Goal: Complete application form

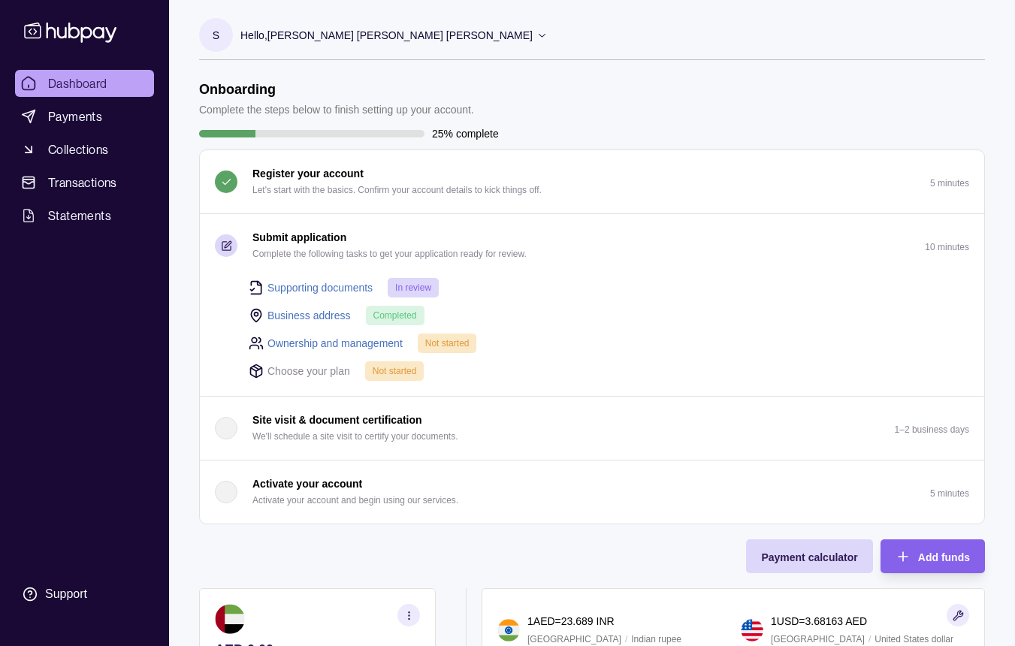
click at [324, 346] on link "Ownership and management" at bounding box center [334, 343] width 135 height 17
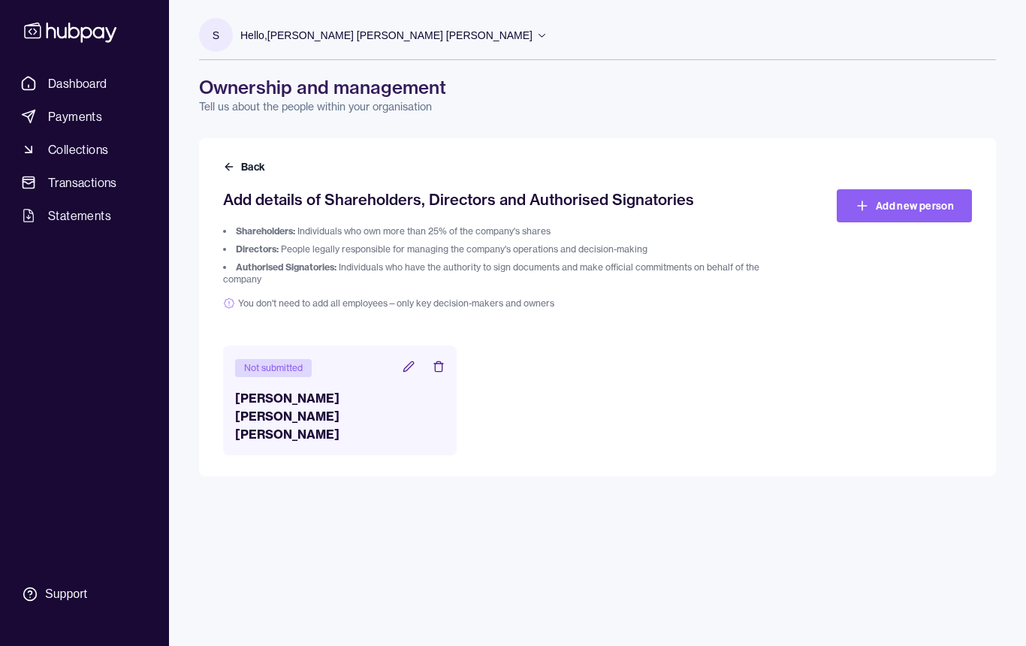
click at [408, 368] on icon at bounding box center [409, 367] width 12 height 12
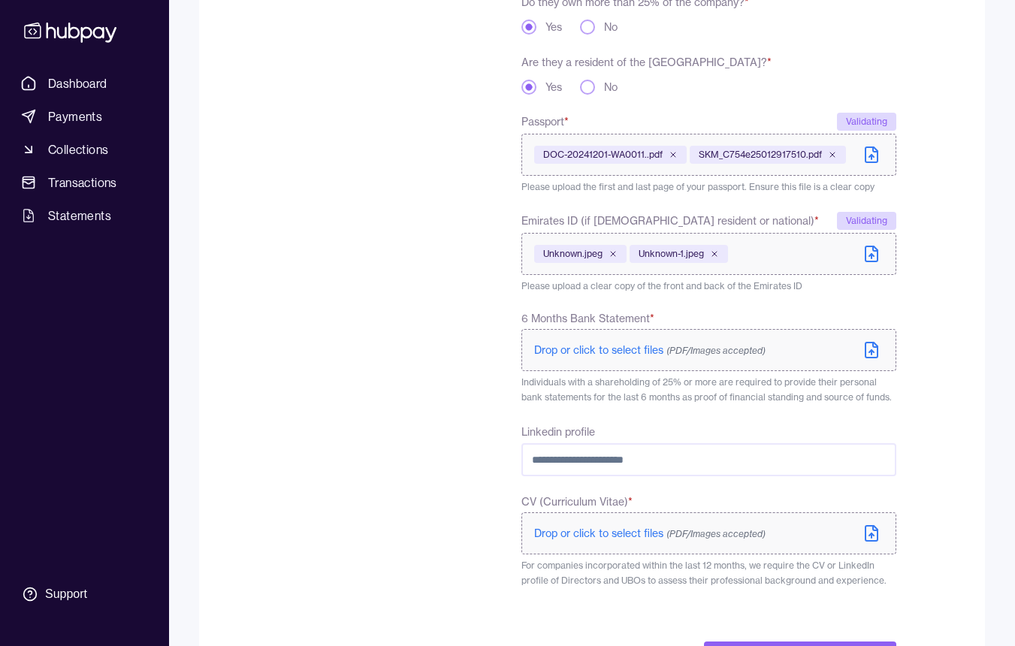
scroll to position [481, 0]
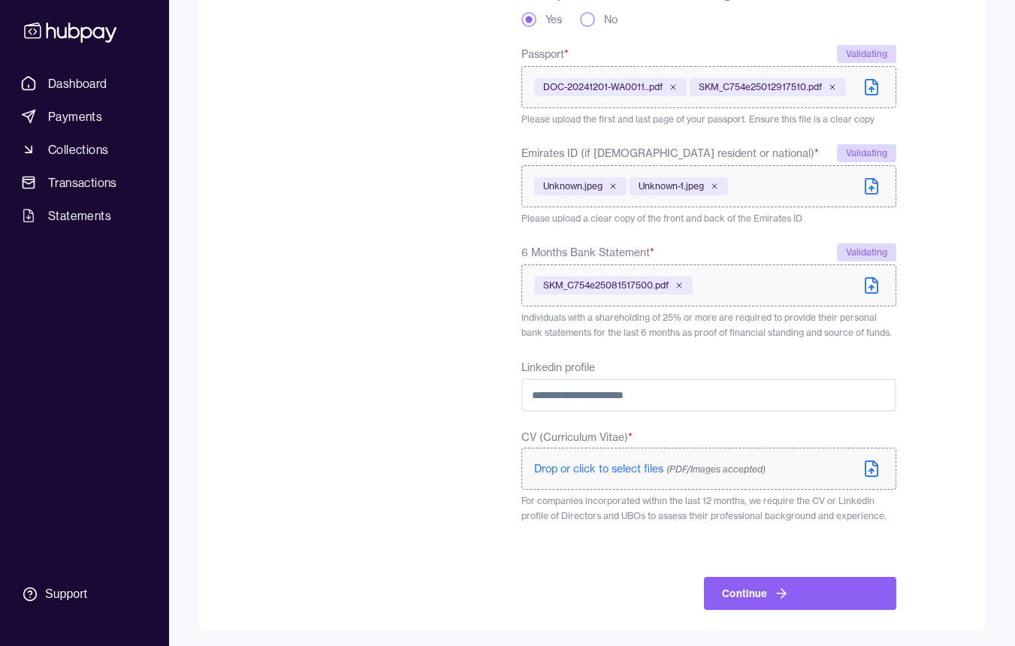
click at [653, 398] on input "Linkedin profile" at bounding box center [708, 395] width 375 height 33
drag, startPoint x: 653, startPoint y: 397, endPoint x: 517, endPoint y: 387, distance: 136.3
click at [517, 387] on div "**********" at bounding box center [559, 162] width 673 height 895
paste input "**********"
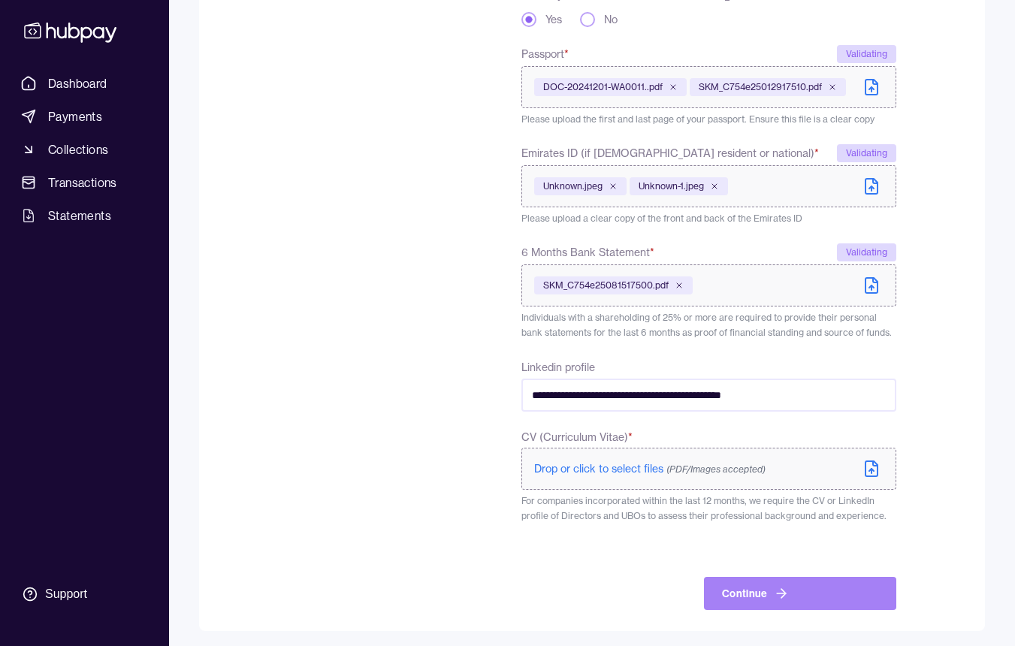
type input "**********"
click at [802, 596] on button "Continue" at bounding box center [800, 593] width 192 height 33
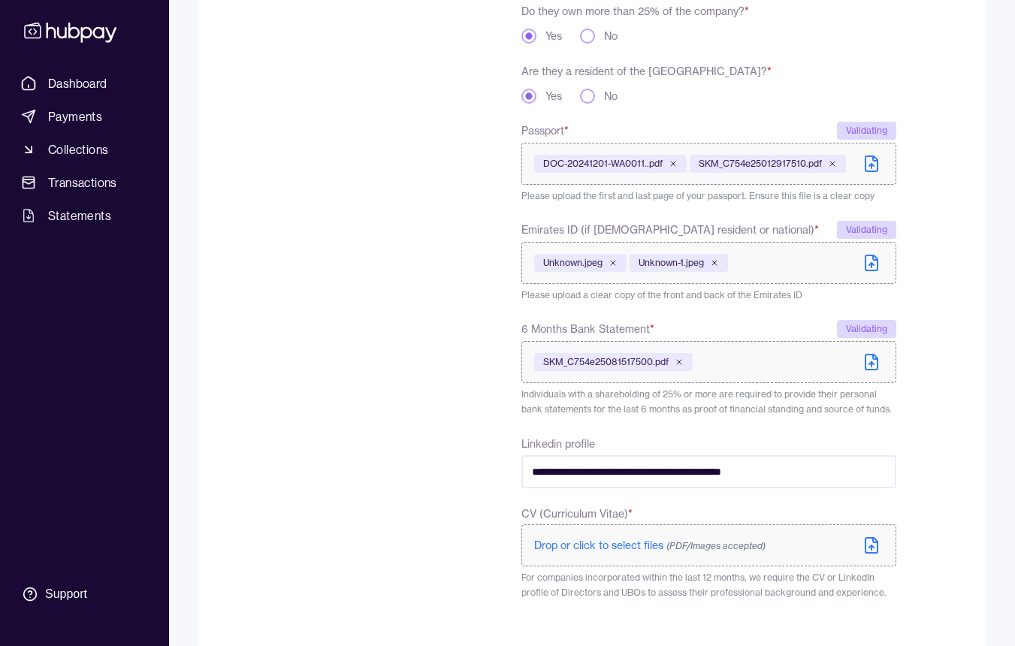
scroll to position [517, 0]
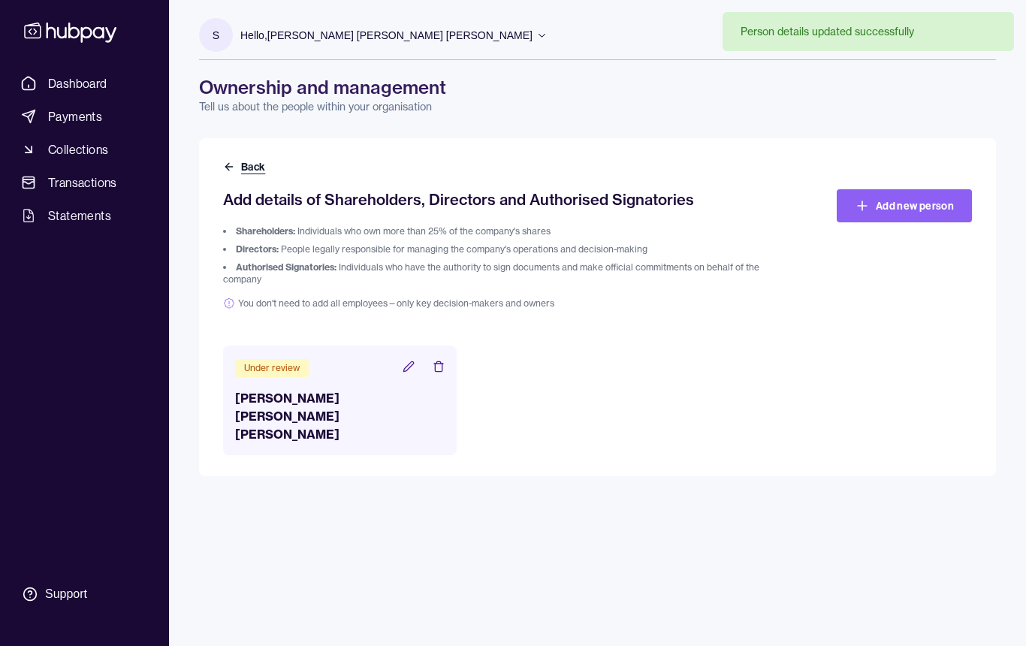
click at [249, 166] on button "Back" at bounding box center [245, 166] width 45 height 15
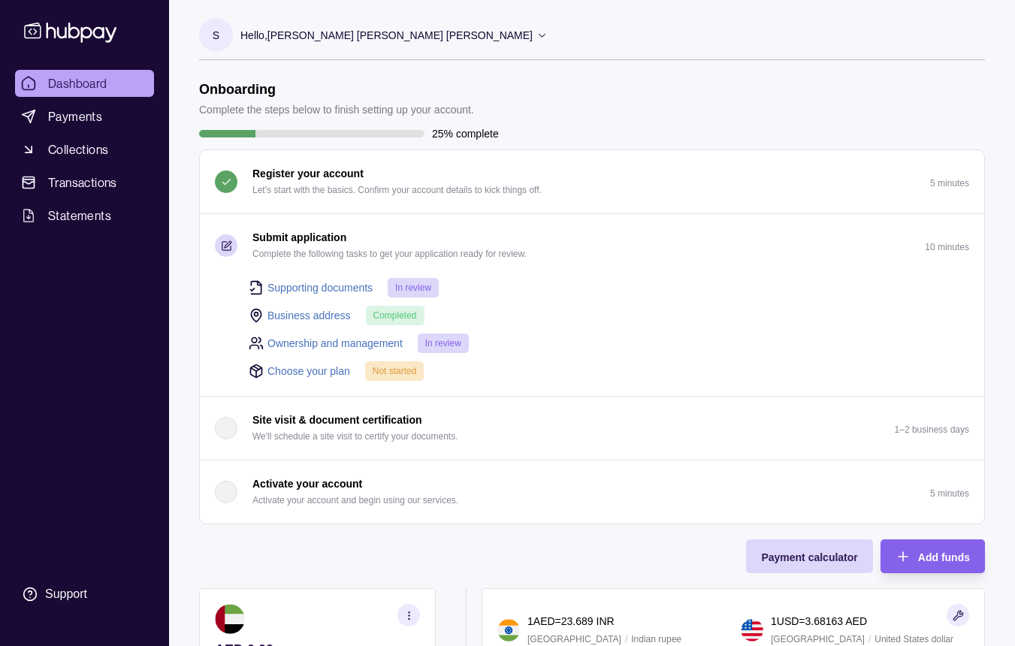
click at [319, 373] on link "Choose your plan" at bounding box center [308, 371] width 83 height 17
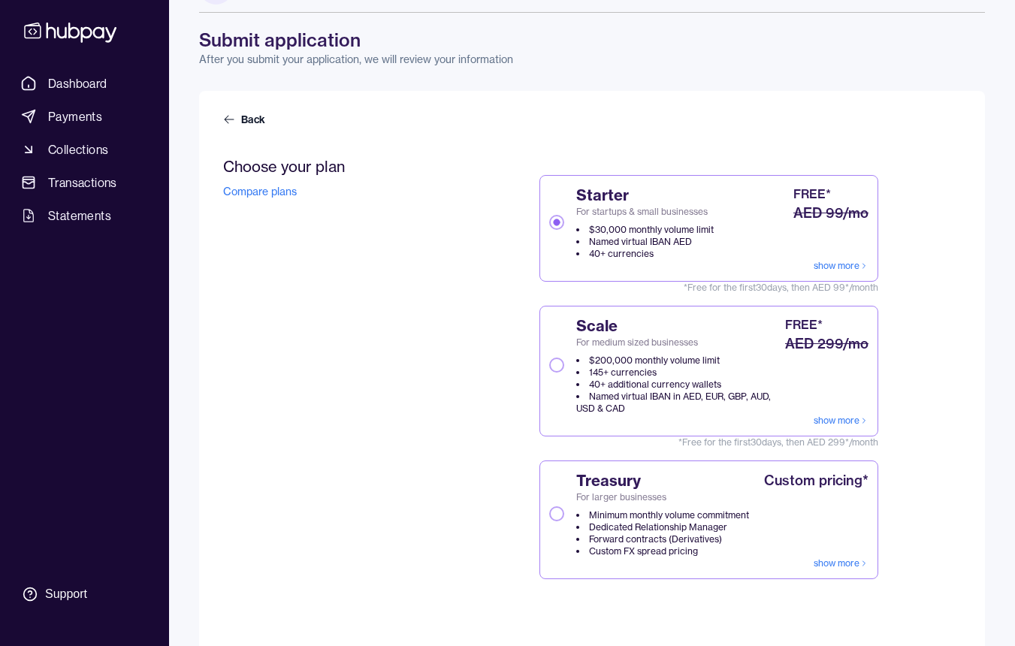
scroll to position [107, 0]
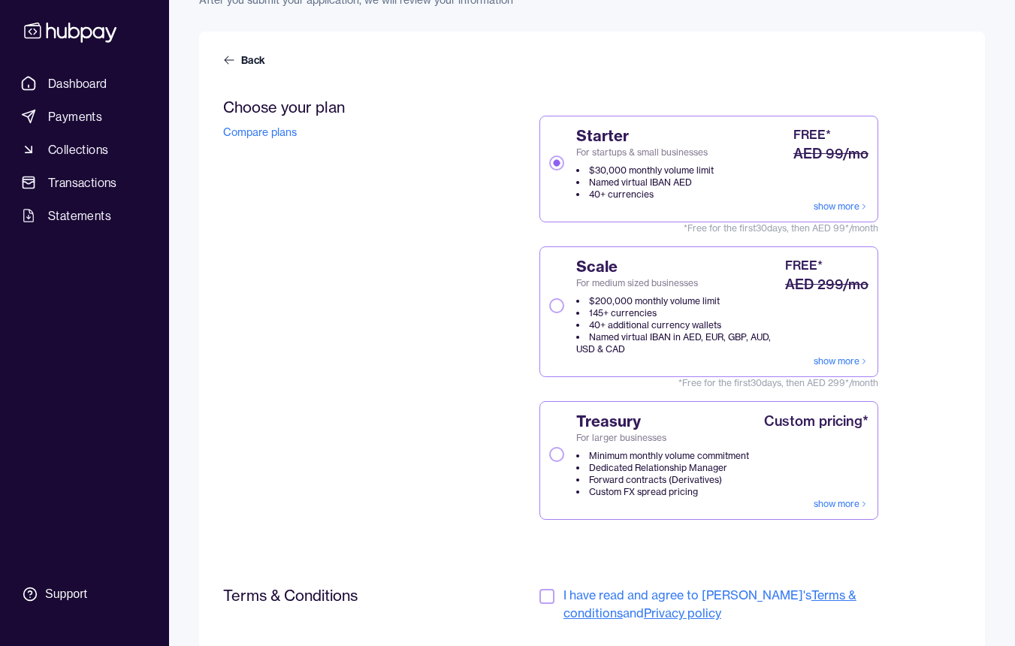
click at [836, 359] on link "show more" at bounding box center [841, 361] width 55 height 12
click at [561, 306] on button "Scale For medium sized businesses $200,000 monthly volume limit 145+ currencies…" at bounding box center [556, 305] width 15 height 15
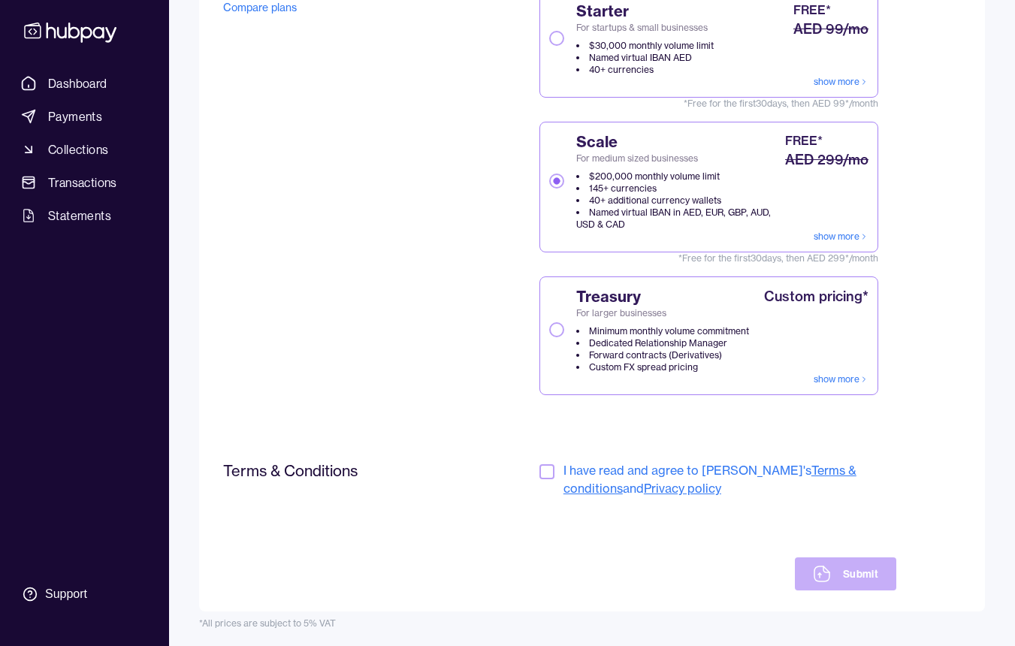
scroll to position [233, 0]
click at [548, 467] on button "button" at bounding box center [546, 470] width 15 height 15
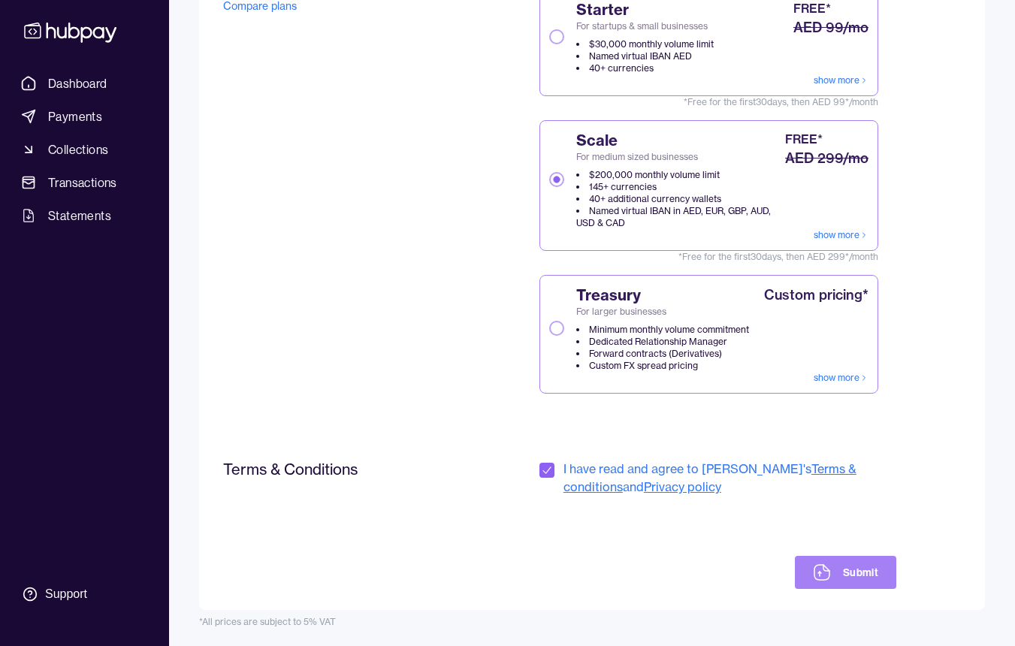
click at [866, 575] on button "Submit" at bounding box center [845, 572] width 101 height 33
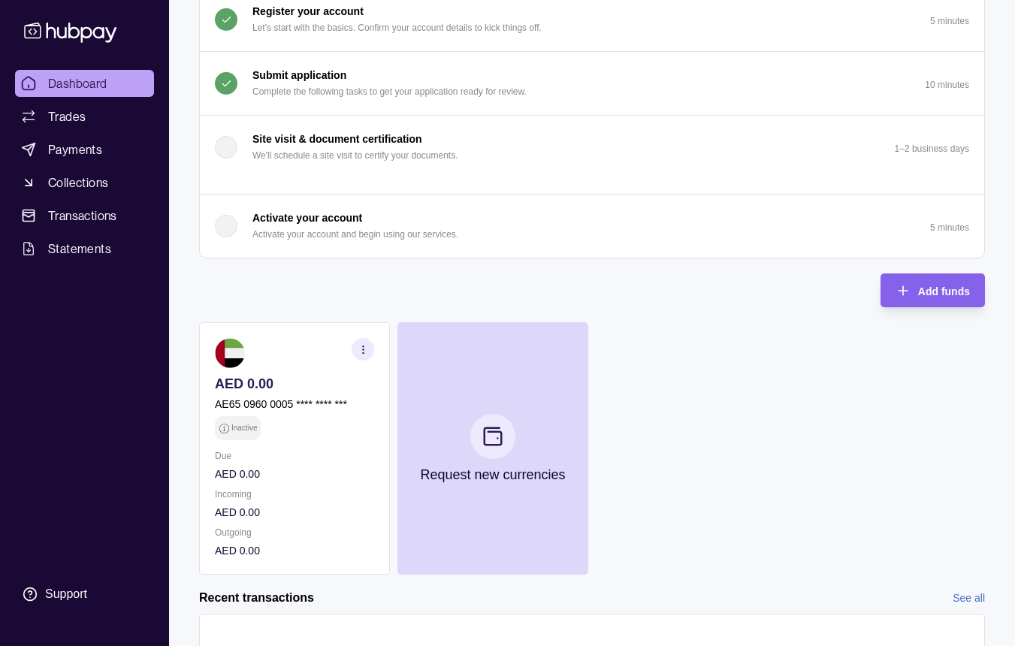
scroll to position [20, 0]
